Goal: Task Accomplishment & Management: Complete application form

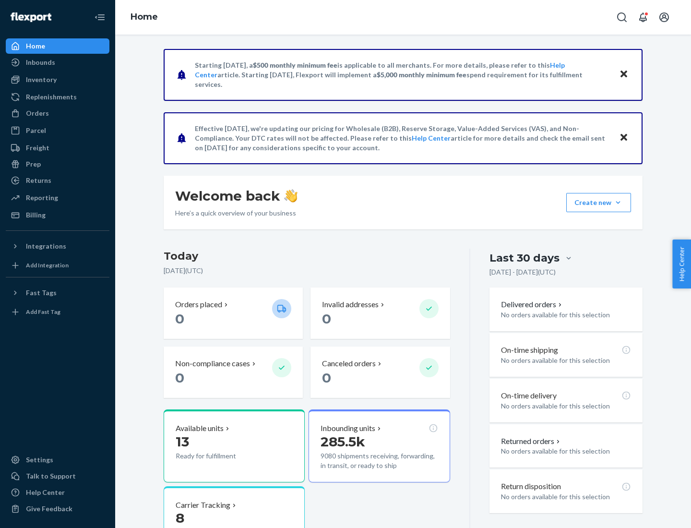
click at [618, 203] on button "Create new Create new inbound Create new order Create new product" at bounding box center [598, 202] width 65 height 19
click at [58, 62] on div "Inbounds" at bounding box center [58, 62] width 102 height 13
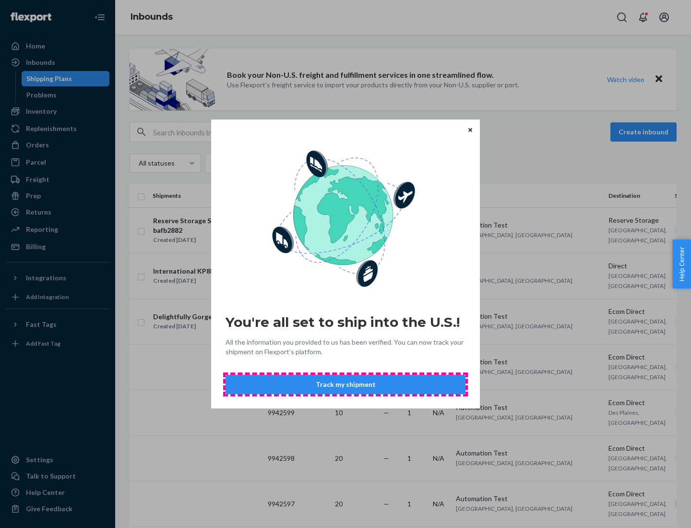
click at [346, 384] on button "Track my shipment" at bounding box center [346, 384] width 240 height 19
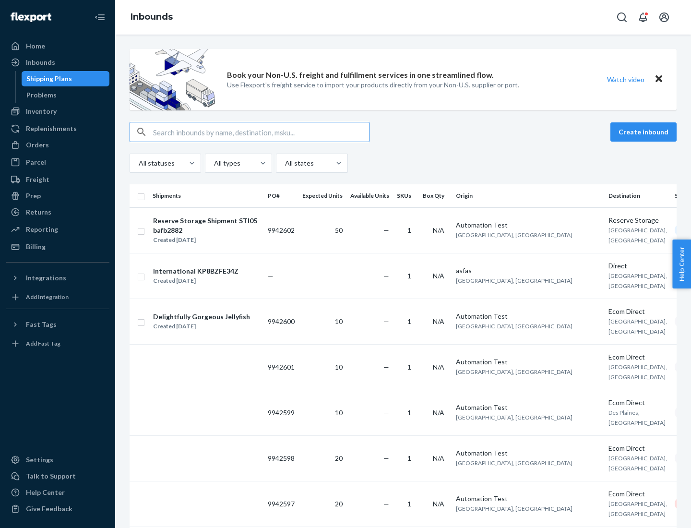
click at [645, 132] on button "Create inbound" at bounding box center [643, 131] width 66 height 19
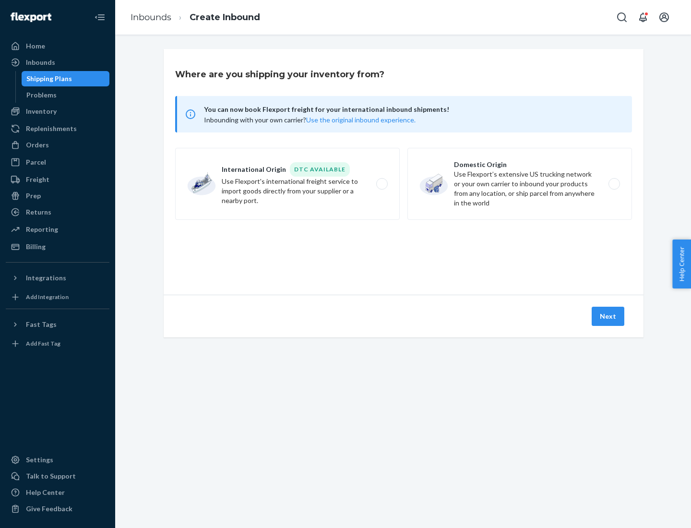
click at [287, 184] on label "International Origin DTC Available Use Flexport's international freight service…" at bounding box center [287, 184] width 225 height 72
click at [382, 184] on input "International Origin DTC Available Use Flexport's international freight service…" at bounding box center [385, 184] width 6 height 6
radio input "true"
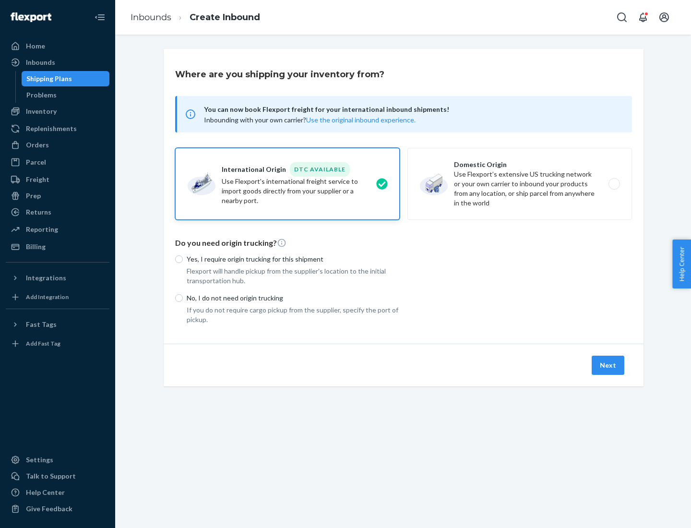
click at [293, 298] on p "No, I do not need origin trucking" at bounding box center [293, 298] width 213 height 10
click at [183, 298] on input "No, I do not need origin trucking" at bounding box center [179, 298] width 8 height 8
radio input "true"
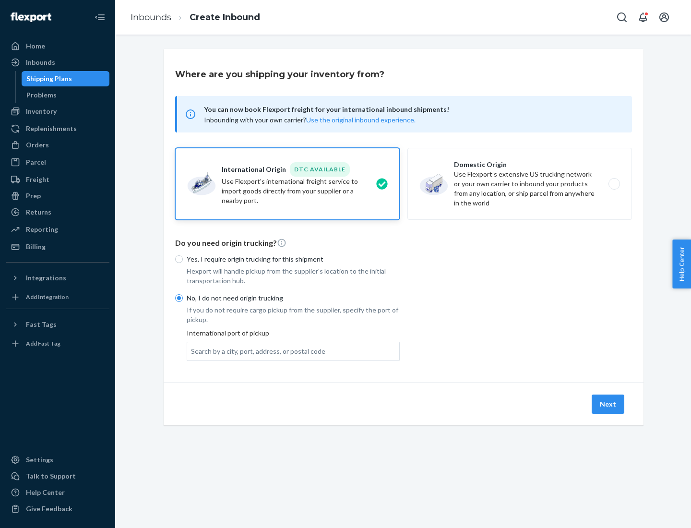
click at [256, 351] on div "Search by a city, port, address, or postal code" at bounding box center [258, 351] width 134 height 10
click at [192, 351] on input "Search by a city, port, address, or postal code" at bounding box center [191, 351] width 1 height 10
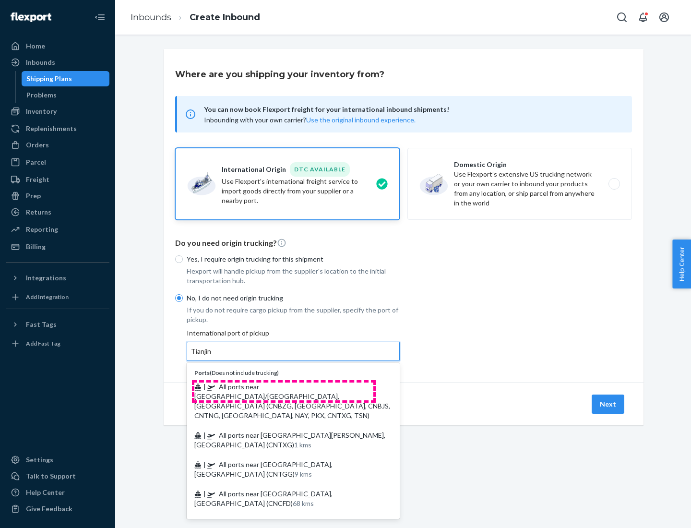
click at [284, 386] on span "| All ports near [GEOGRAPHIC_DATA]/[GEOGRAPHIC_DATA], [GEOGRAPHIC_DATA] (CNBZG,…" at bounding box center [292, 400] width 196 height 37
click at [212, 356] on input "Tianjin" at bounding box center [201, 351] width 21 height 10
type input "All ports near [GEOGRAPHIC_DATA]/[GEOGRAPHIC_DATA], [GEOGRAPHIC_DATA] (CNBZG, […"
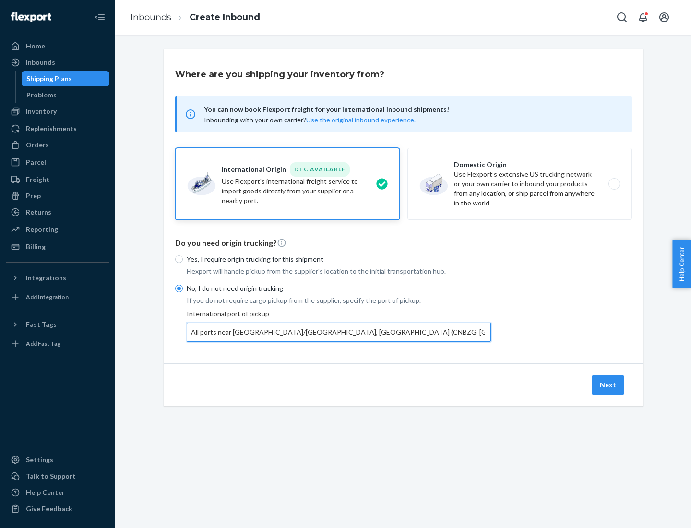
click at [609, 384] on button "Next" at bounding box center [608, 384] width 33 height 19
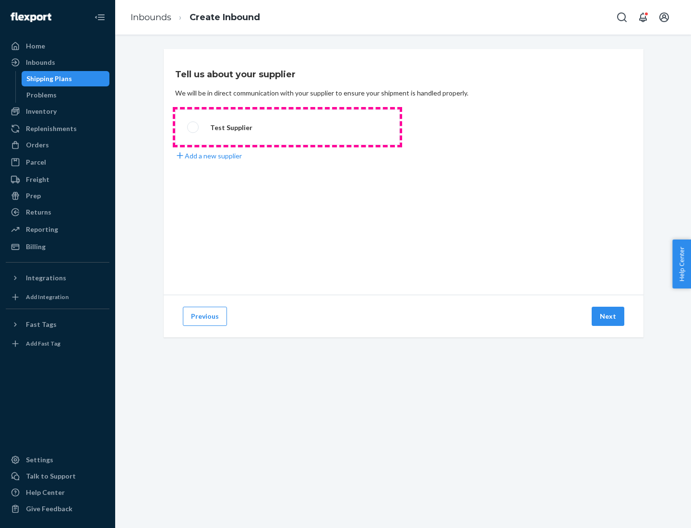
click at [287, 127] on label "Test Supplier" at bounding box center [287, 127] width 225 height 36
click at [193, 127] on input "Test Supplier" at bounding box center [190, 127] width 6 height 6
radio input "true"
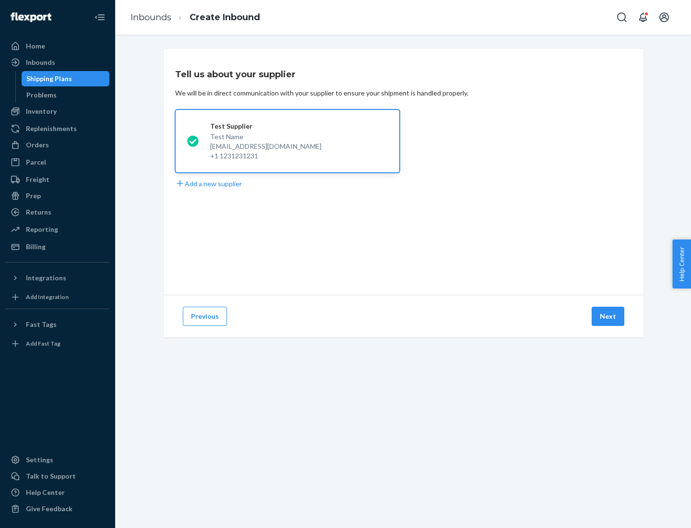
click at [609, 316] on button "Next" at bounding box center [608, 316] width 33 height 19
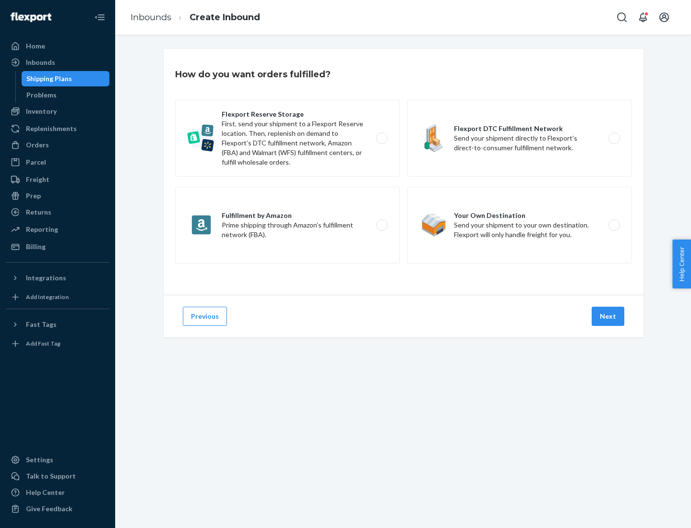
click at [287, 138] on label "Flexport Reserve Storage First, send your shipment to a Flexport Reserve locati…" at bounding box center [287, 138] width 225 height 77
click at [382, 138] on input "Flexport Reserve Storage First, send your shipment to a Flexport Reserve locati…" at bounding box center [385, 138] width 6 height 6
radio input "true"
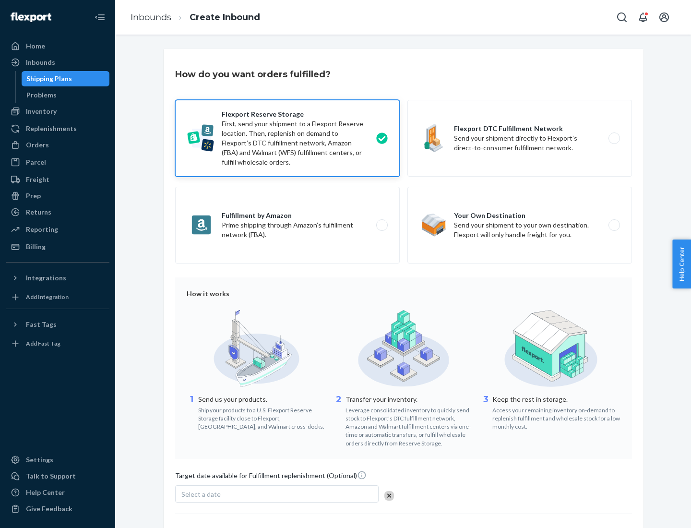
scroll to position [79, 0]
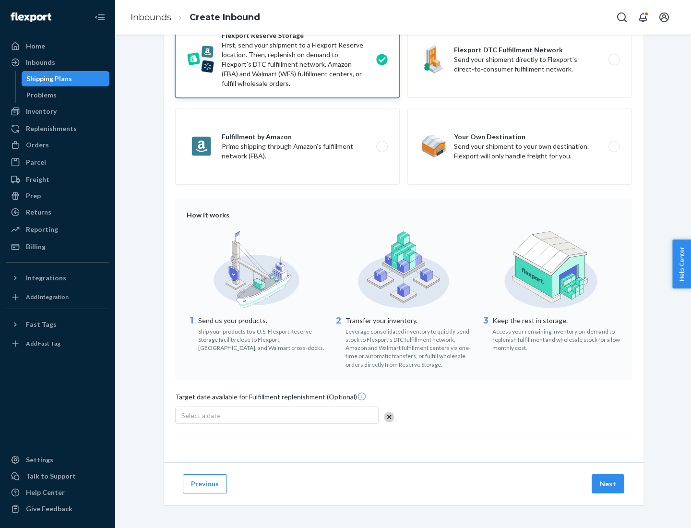
click at [609, 483] on button "Next" at bounding box center [608, 483] width 33 height 19
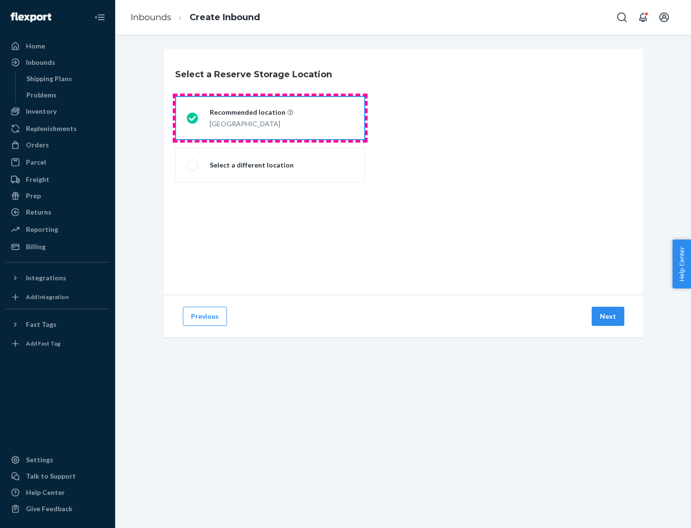
click at [270, 118] on div "[GEOGRAPHIC_DATA]" at bounding box center [252, 123] width 84 height 12
click at [193, 118] on input "Recommended location [GEOGRAPHIC_DATA]" at bounding box center [190, 118] width 6 height 6
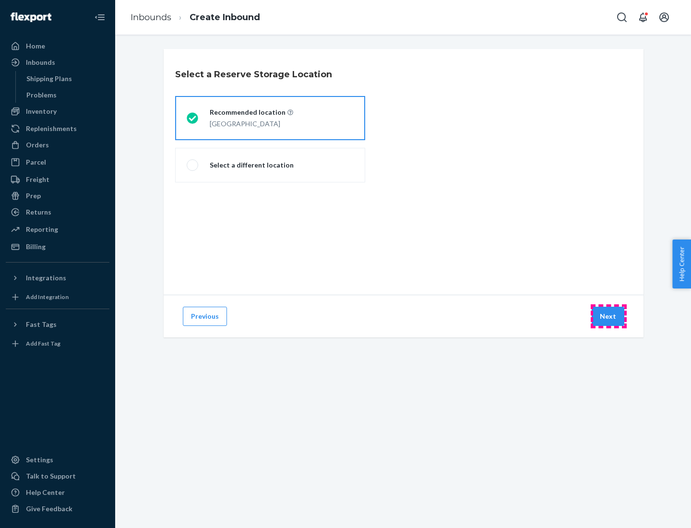
click at [609, 316] on button "Next" at bounding box center [608, 316] width 33 height 19
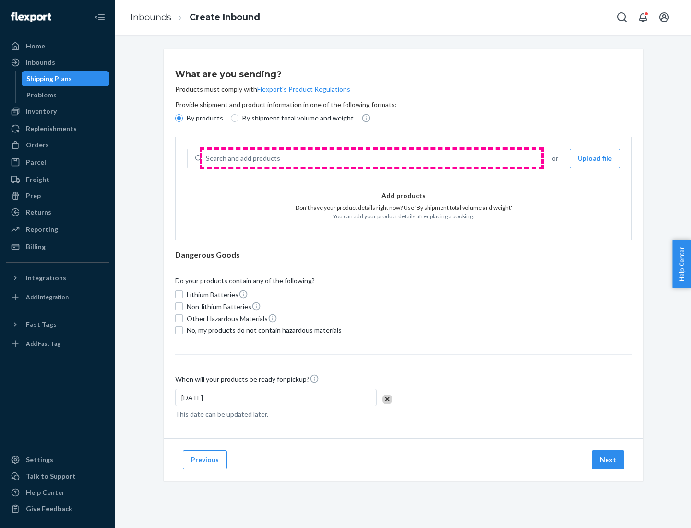
click at [371, 158] on div "Search and add products" at bounding box center [371, 158] width 338 height 17
click at [207, 158] on input "Search and add products" at bounding box center [206, 159] width 1 height 10
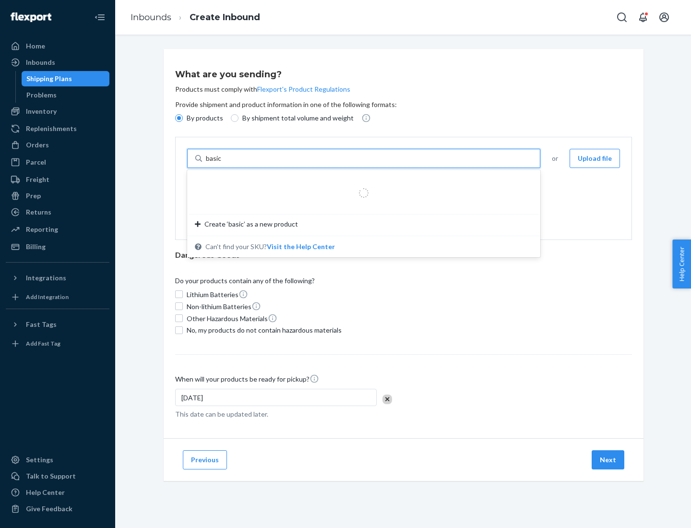
type input "basic"
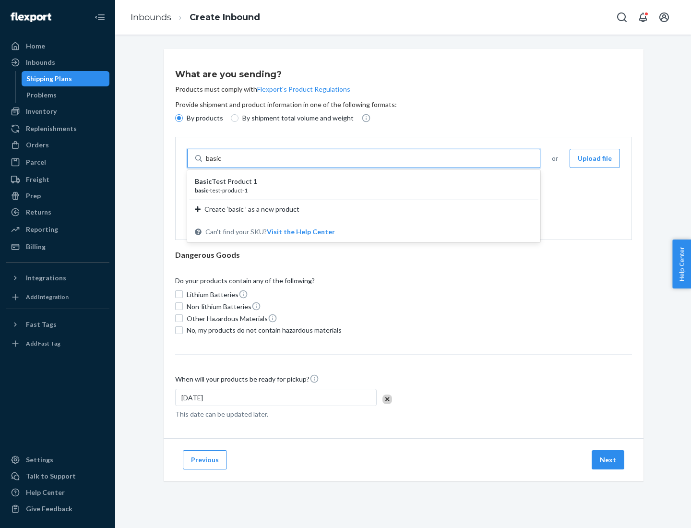
click at [360, 181] on div "Basic Test Product 1" at bounding box center [360, 182] width 330 height 10
click at [223, 163] on input "basic" at bounding box center [214, 159] width 17 height 10
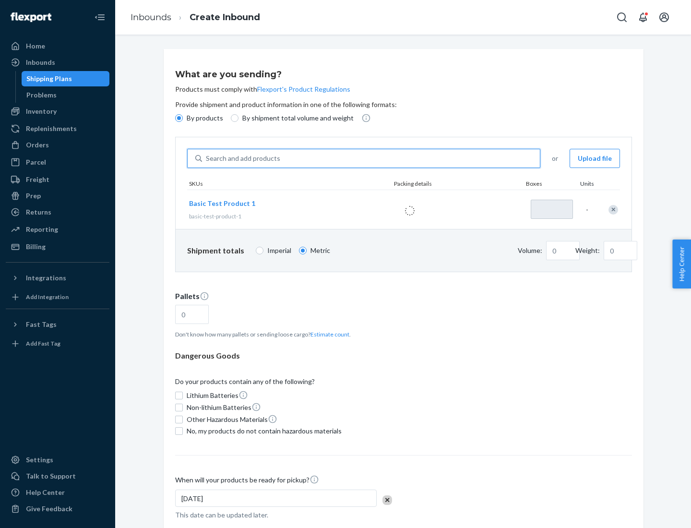
type input "1"
type input "1.09"
type input "3.27"
type input "3"
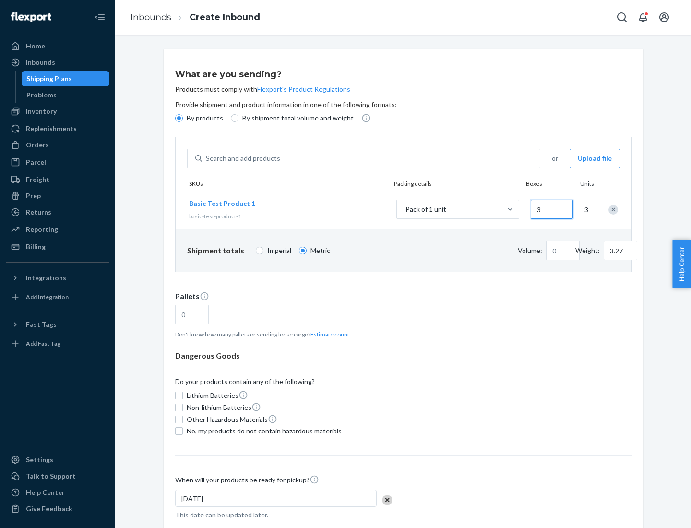
type input "0.01"
type input "32.66"
type input "300"
type input "0.07"
type input "326.59"
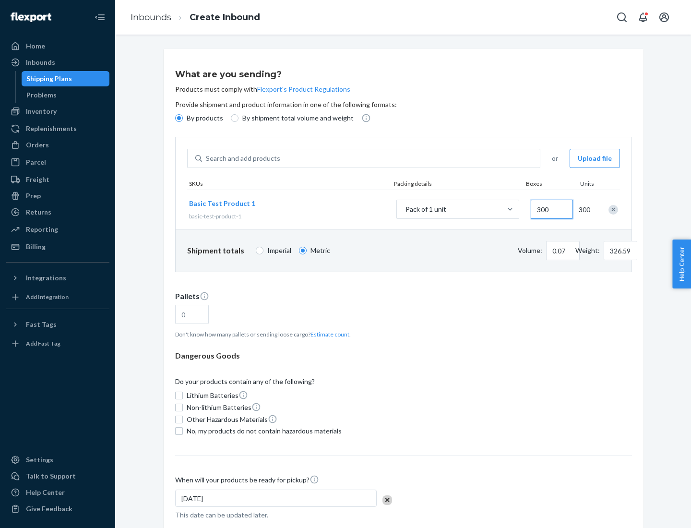
type input "0.68"
type input "3265.86"
type input "3000"
type input "1.09"
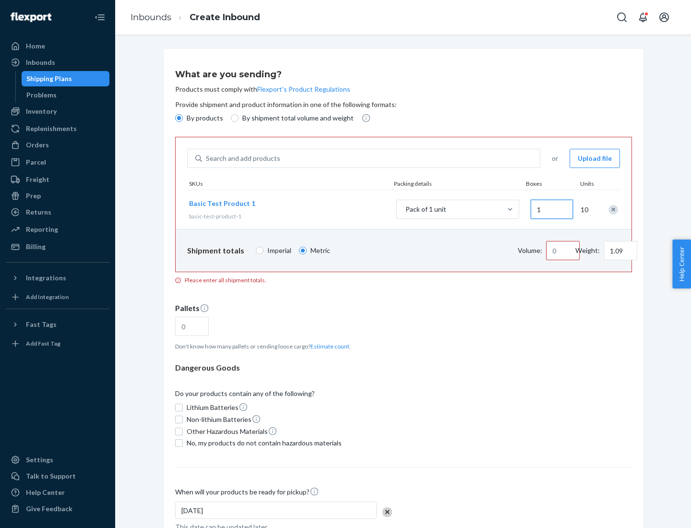
type input "10"
type input "0.02"
type input "108.86"
type input "100"
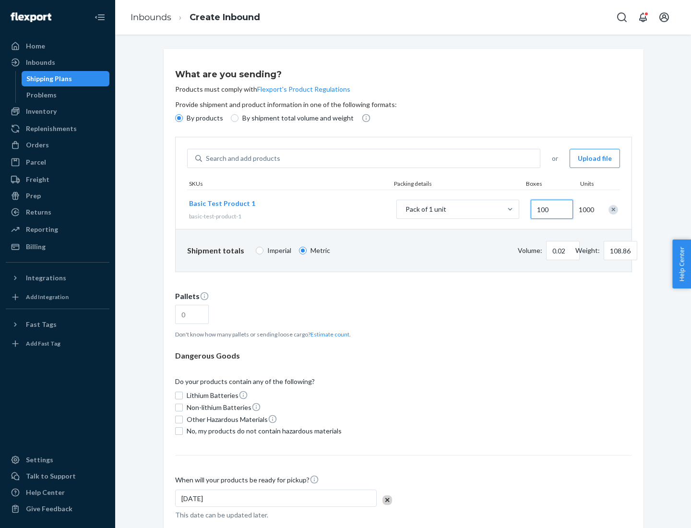
type input "0.23"
type input "1088.62"
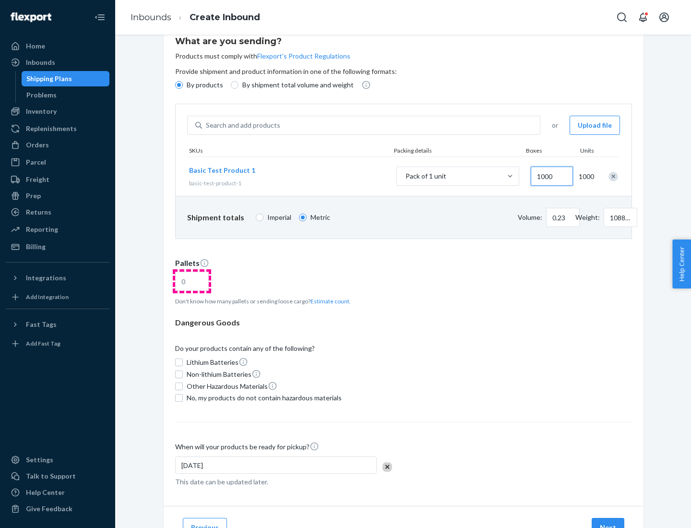
type input "1000"
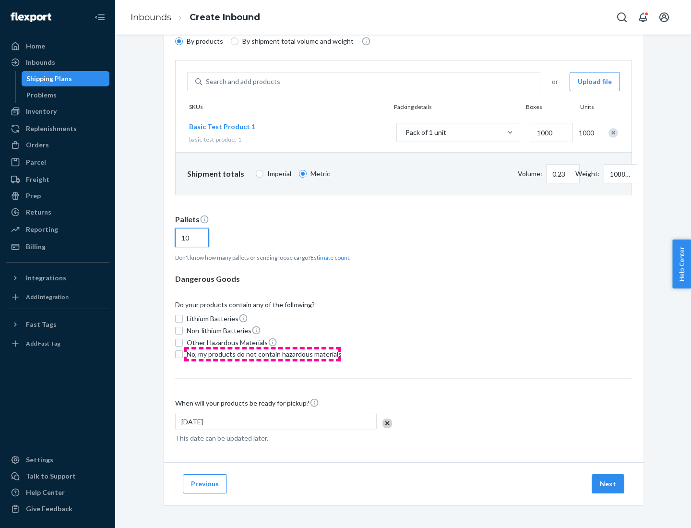
type input "10"
click at [262, 354] on span "No, my products do not contain hazardous materials" at bounding box center [264, 354] width 155 height 10
click at [183, 354] on input "No, my products do not contain hazardous materials" at bounding box center [179, 354] width 8 height 8
checkbox input "true"
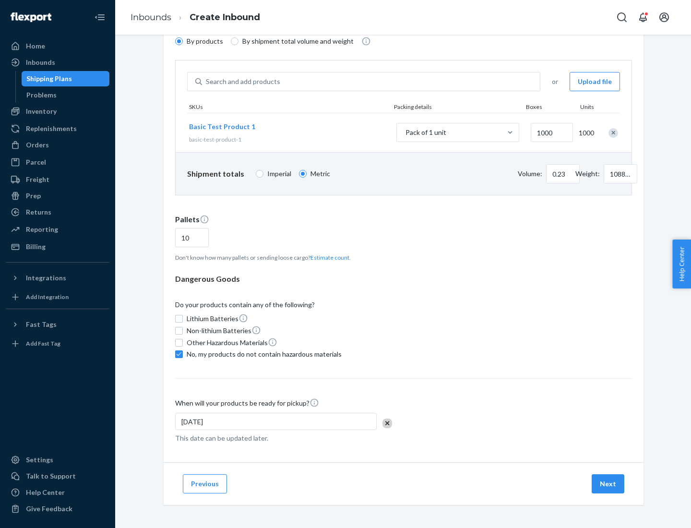
click at [609, 484] on button "Next" at bounding box center [608, 483] width 33 height 19
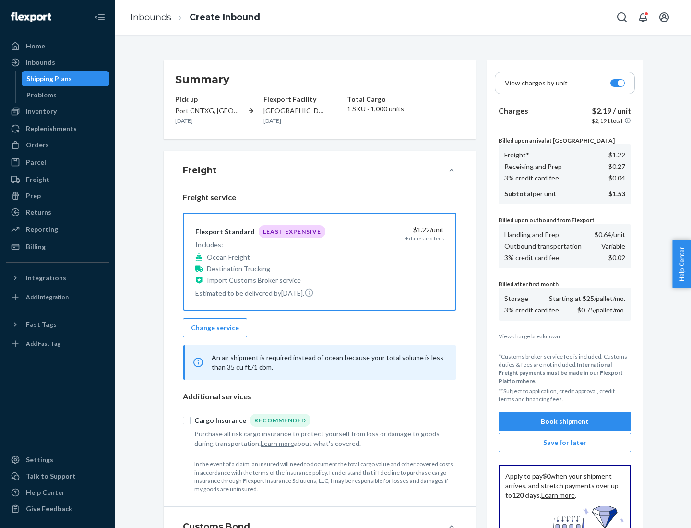
scroll to position [140, 0]
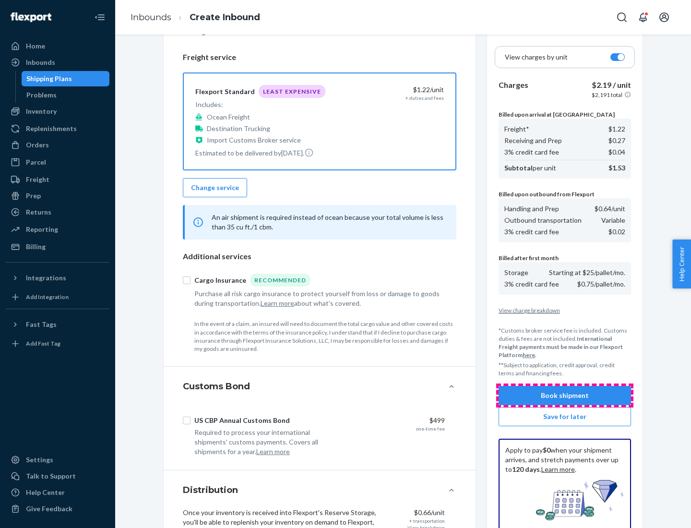
click at [565, 395] on button "Book shipment" at bounding box center [565, 395] width 132 height 19
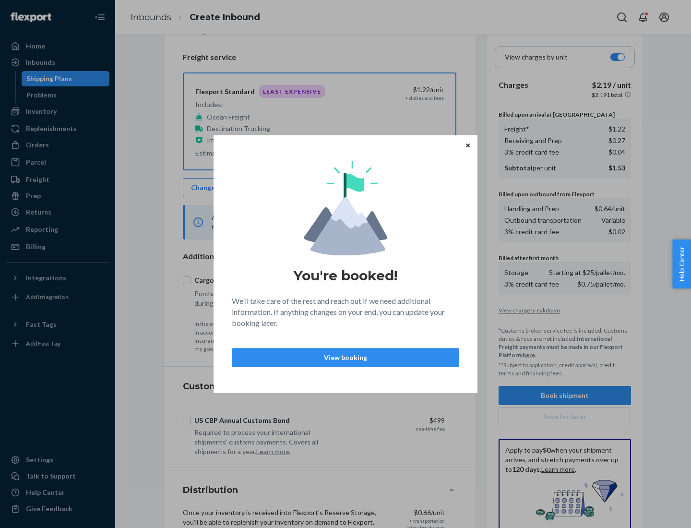
click at [346, 357] on p "View booking" at bounding box center [345, 358] width 211 height 10
